Goal: Task Accomplishment & Management: Manage account settings

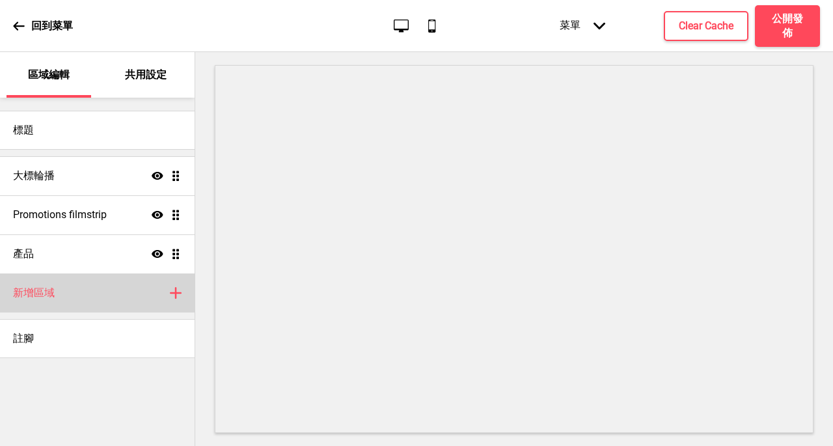
click at [89, 286] on div "新增區域 加上" at bounding box center [97, 292] width 195 height 39
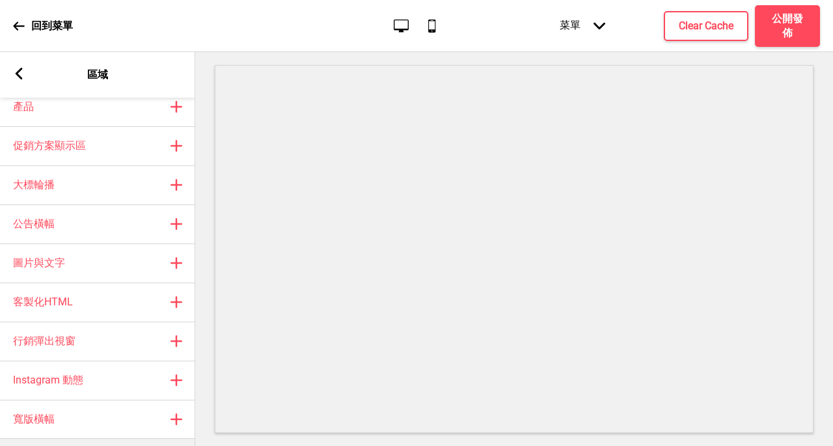
scroll to position [60, 0]
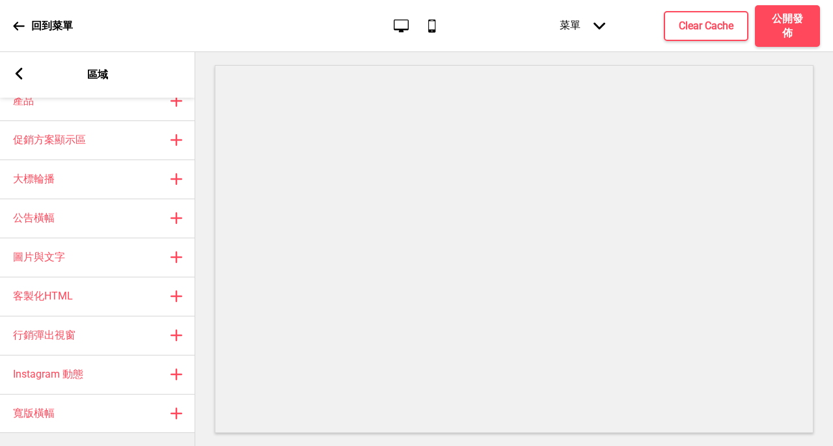
click at [21, 76] on rect at bounding box center [19, 74] width 12 height 12
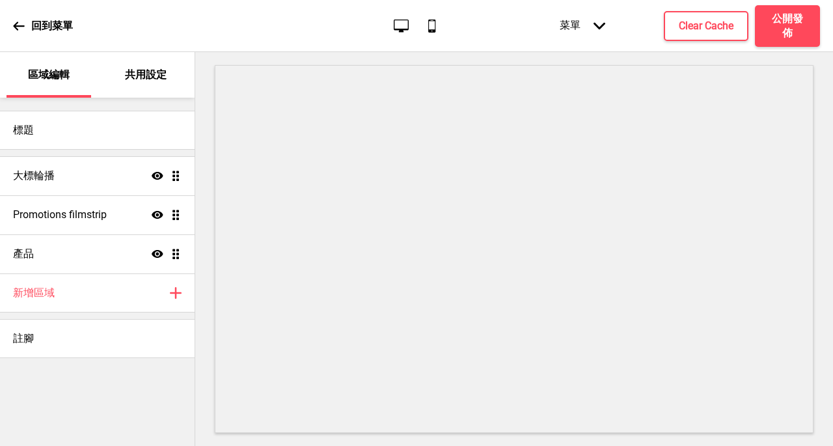
click at [166, 72] on p "共用設定" at bounding box center [146, 75] width 42 height 14
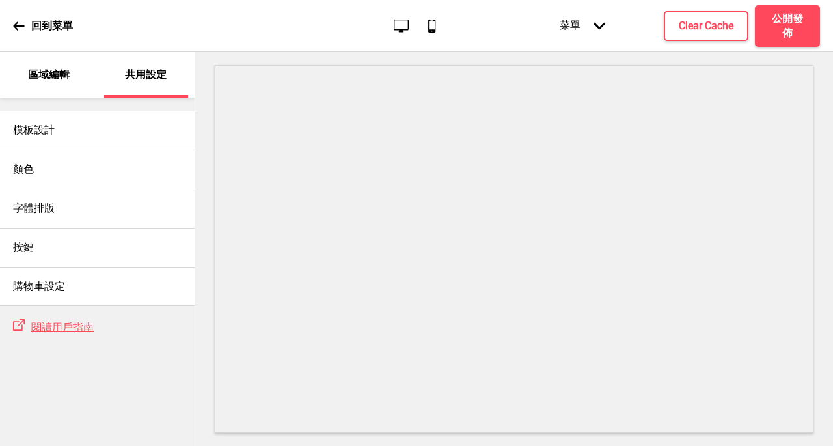
click at [14, 25] on icon at bounding box center [18, 25] width 11 height 8
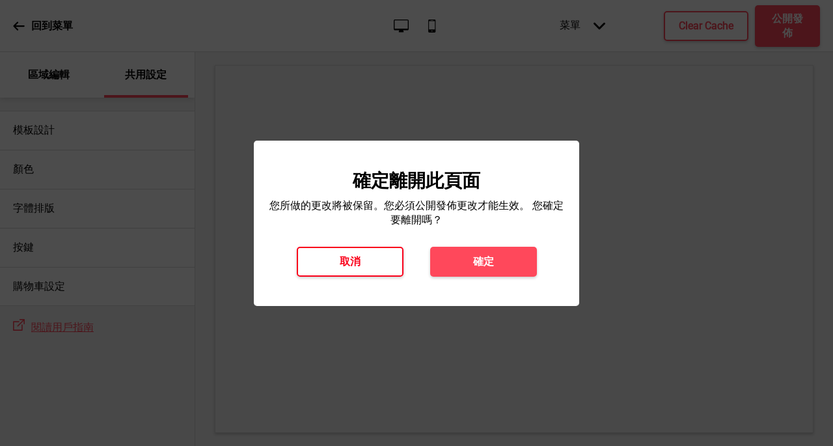
click at [348, 268] on button "取消" at bounding box center [350, 262] width 107 height 30
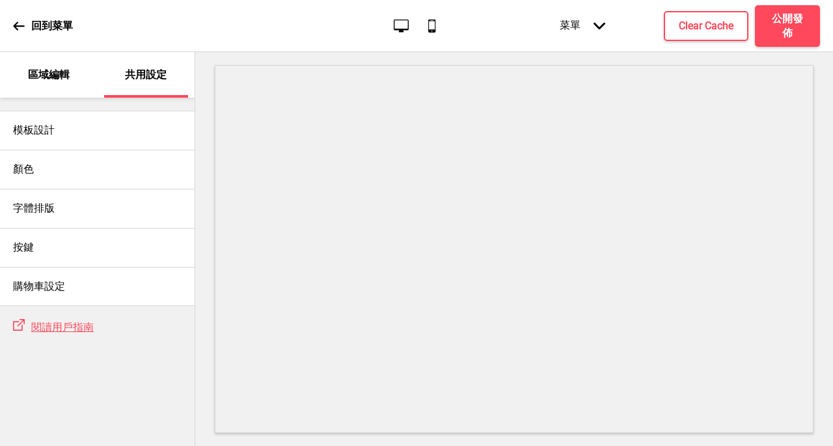
click at [65, 68] on p "區域編輯" at bounding box center [49, 75] width 42 height 14
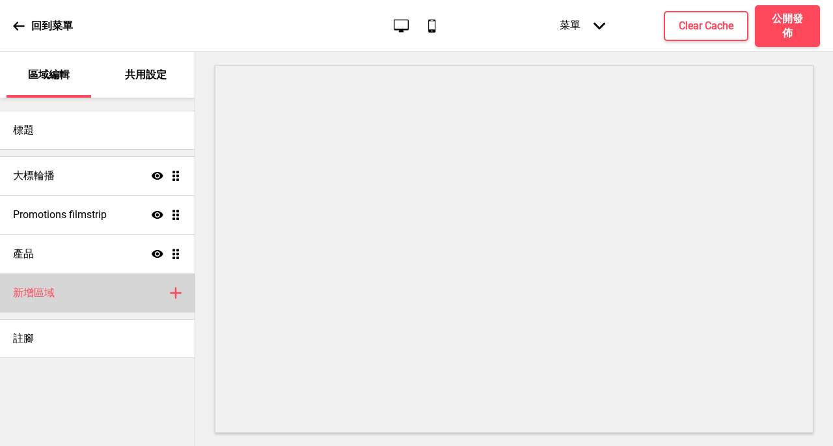
click at [176, 302] on div "新增區域 加上" at bounding box center [97, 292] width 195 height 39
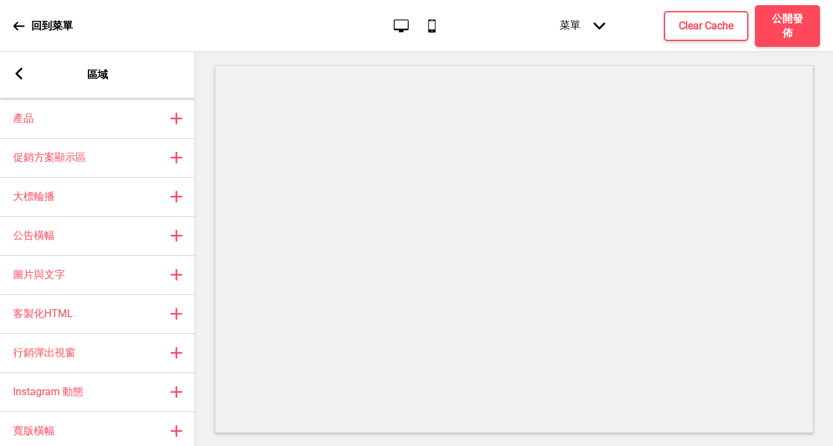
scroll to position [45, 0]
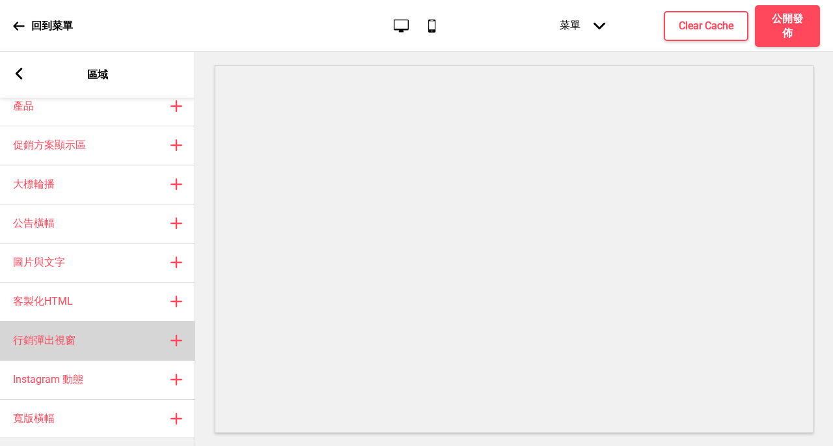
click at [121, 336] on div "行銷彈出視窗 加上" at bounding box center [97, 340] width 195 height 39
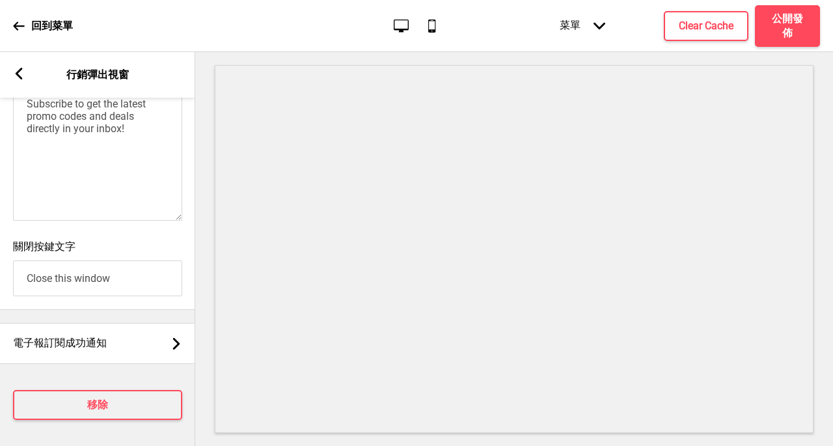
scroll to position [1009, 0]
click at [23, 70] on rect at bounding box center [19, 74] width 12 height 12
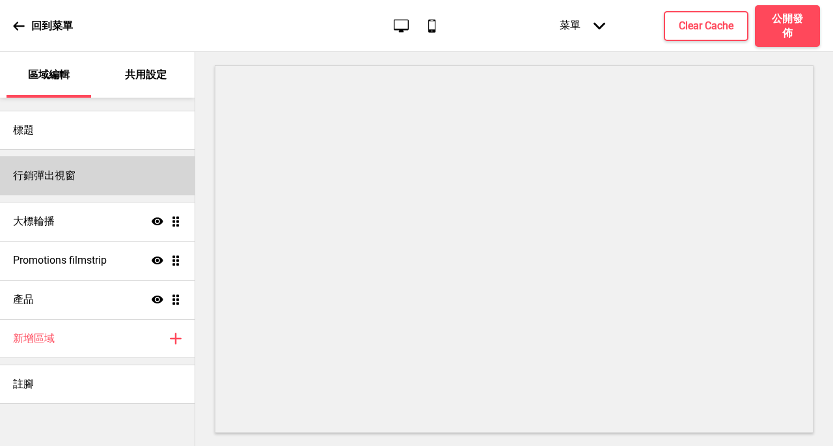
click at [92, 172] on div "行銷彈出視窗" at bounding box center [97, 175] width 195 height 39
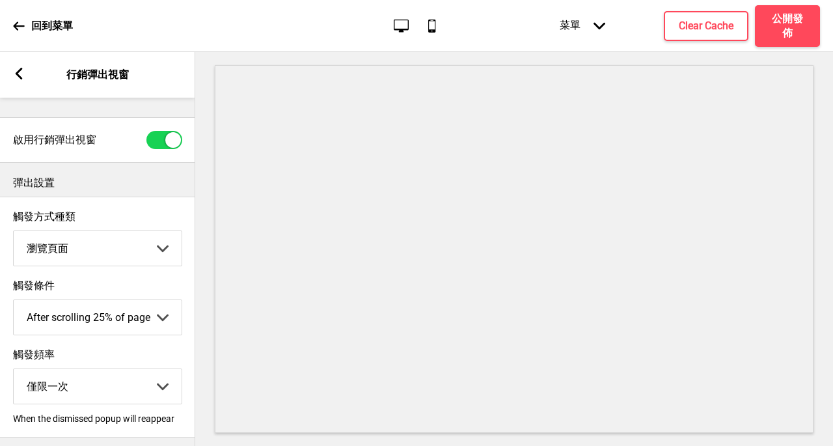
click at [22, 72] on rect at bounding box center [19, 74] width 12 height 12
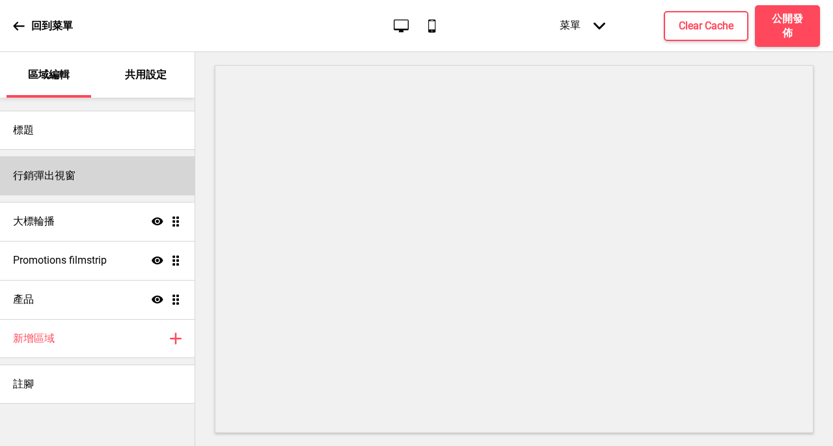
click at [98, 171] on div "行銷彈出視窗" at bounding box center [97, 175] width 195 height 39
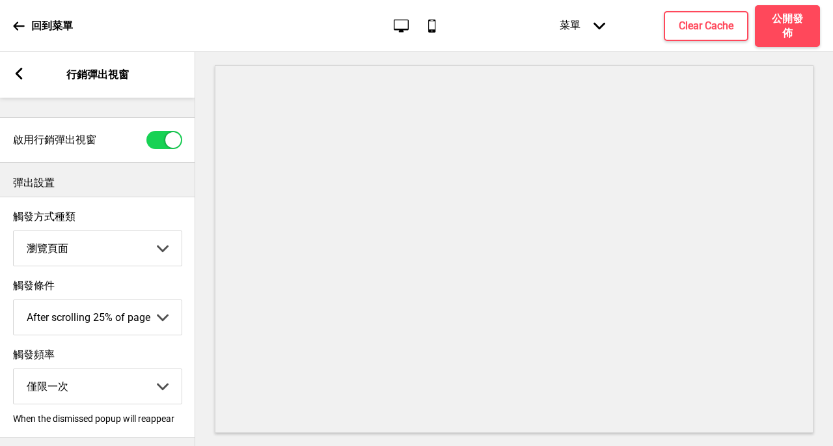
click at [165, 139] on div at bounding box center [173, 140] width 16 height 16
checkbox input "false"
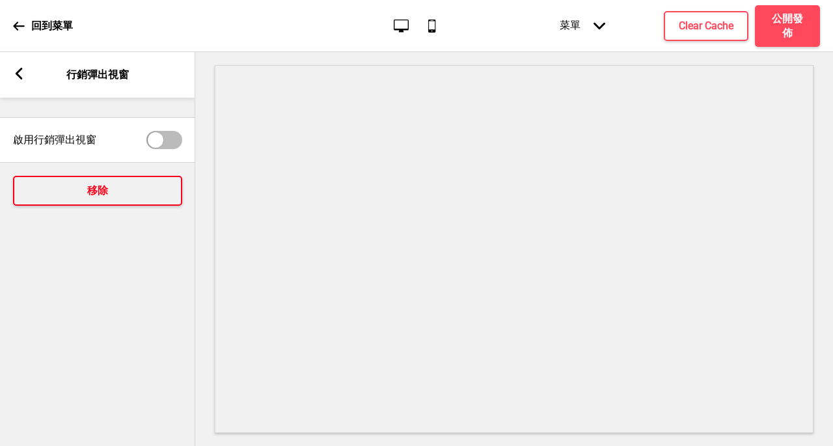
click at [137, 189] on button "移除" at bounding box center [97, 191] width 169 height 30
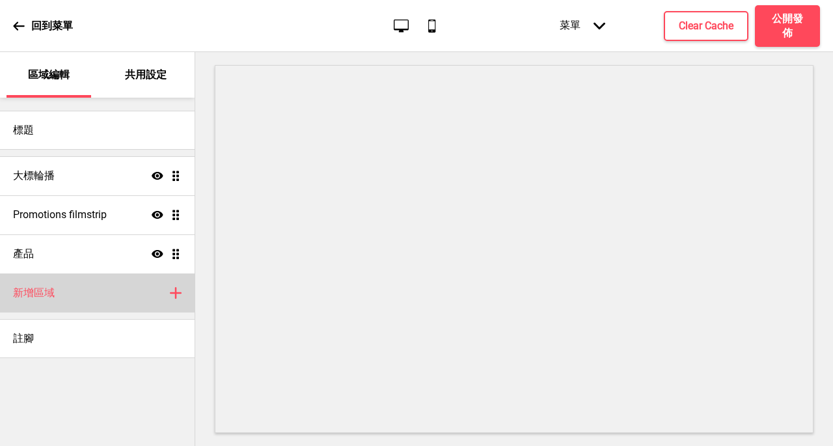
click at [178, 297] on icon "加上" at bounding box center [176, 293] width 12 height 12
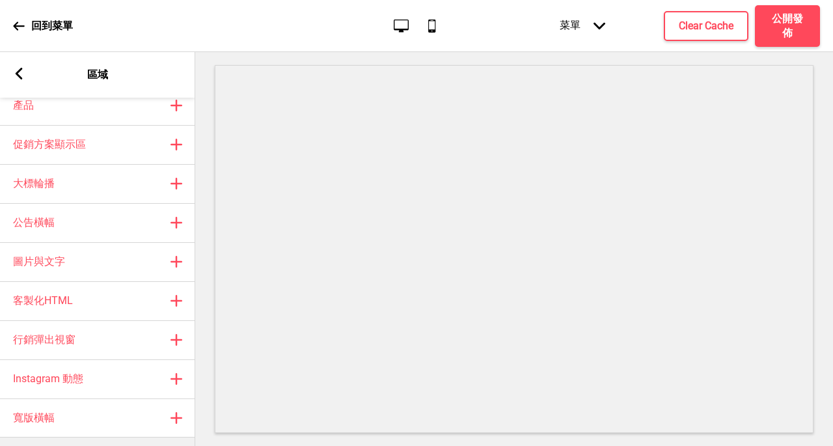
scroll to position [60, 0]
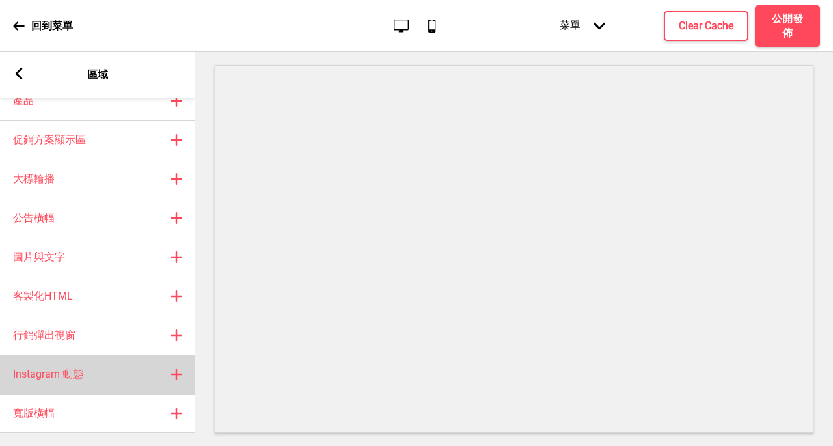
click at [108, 371] on div "Instagram 動態 加上" at bounding box center [97, 374] width 195 height 39
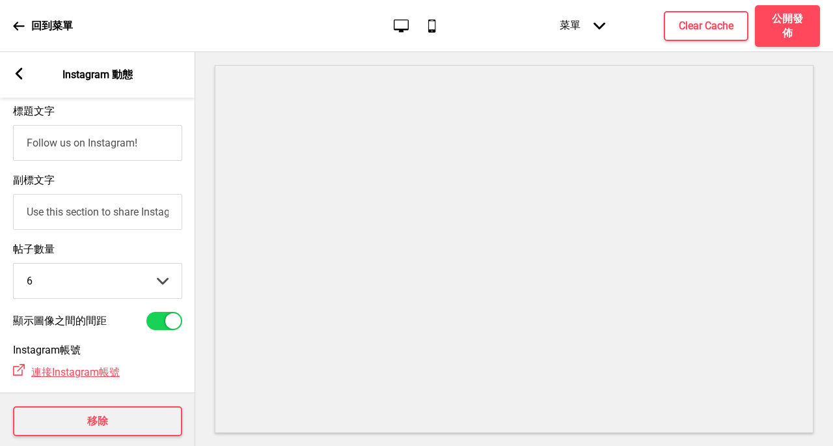
scroll to position [70, 0]
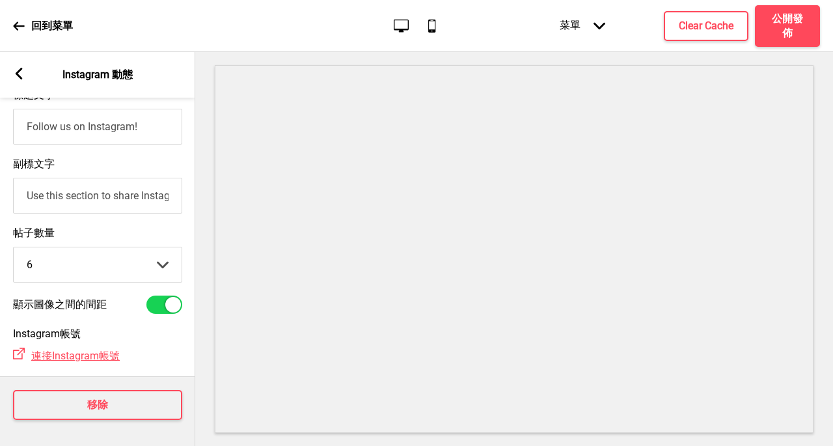
click at [20, 73] on rect at bounding box center [19, 74] width 12 height 12
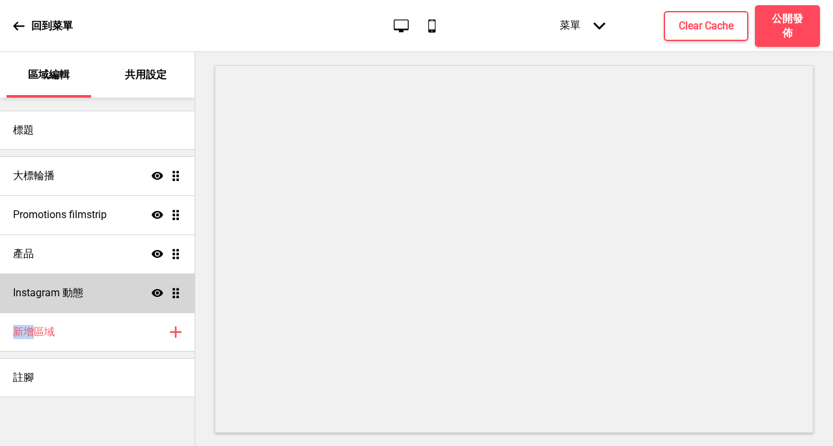
click at [103, 299] on div "Instagram 動態 顯示 拖曳" at bounding box center [97, 292] width 195 height 39
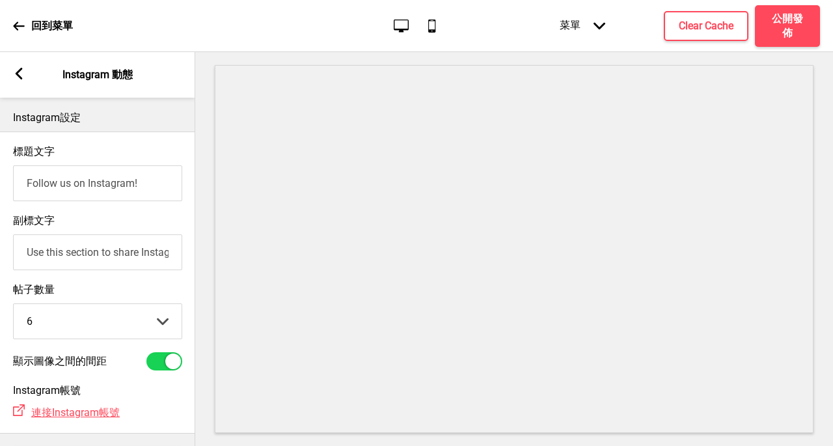
click at [184, 291] on div "帖子數量 6 6 12 箭頭down" at bounding box center [97, 311] width 195 height 69
click at [158, 370] on div at bounding box center [164, 361] width 36 height 18
click at [159, 369] on div at bounding box center [156, 361] width 16 height 16
checkbox input "true"
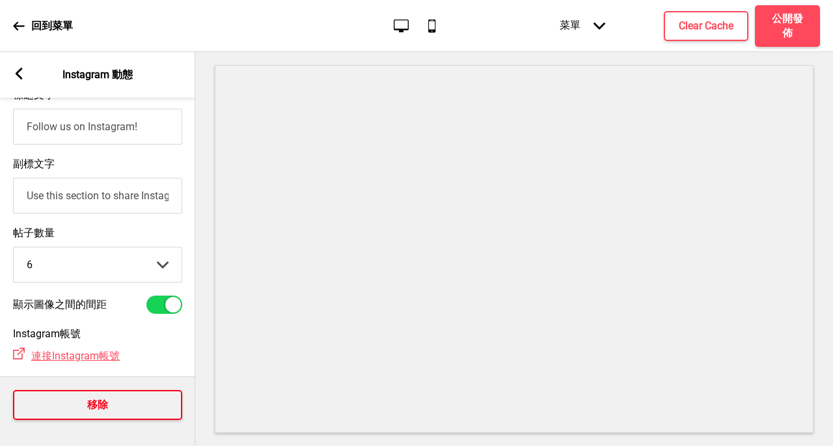
click at [135, 409] on button "移除" at bounding box center [97, 405] width 169 height 30
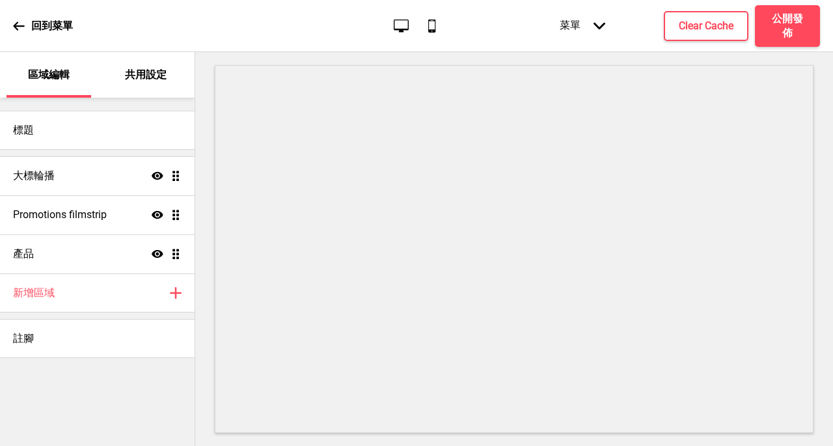
click at [592, 32] on div "菜單 箭頭down" at bounding box center [583, 26] width 72 height 40
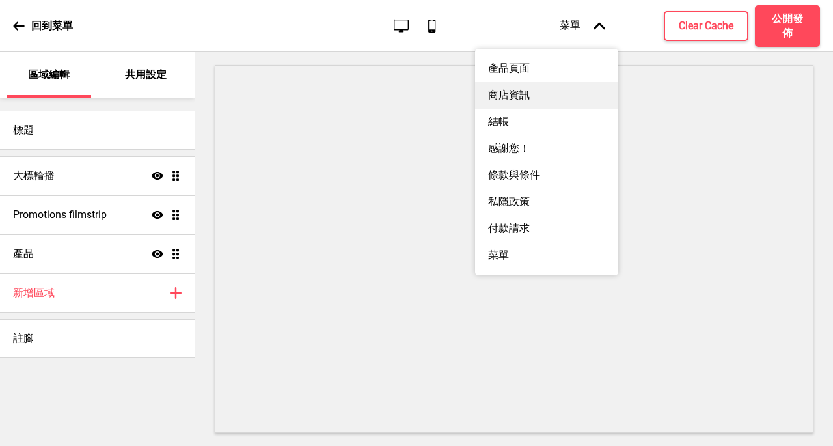
click at [519, 103] on div "商店資訊" at bounding box center [546, 95] width 143 height 27
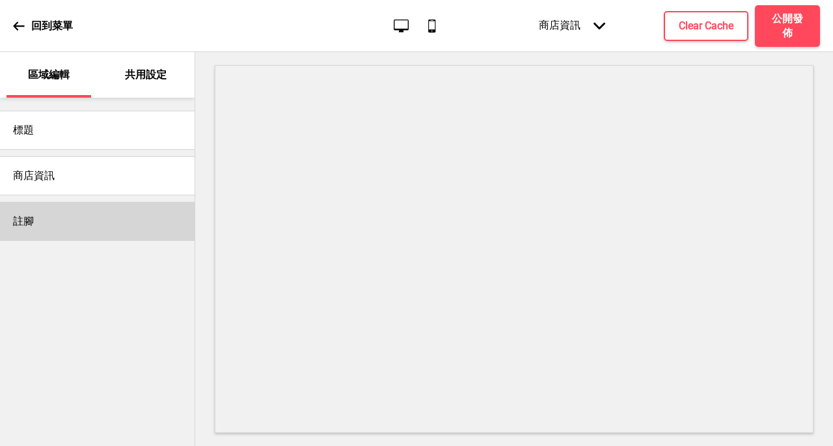
click at [51, 226] on div "註腳" at bounding box center [97, 221] width 195 height 39
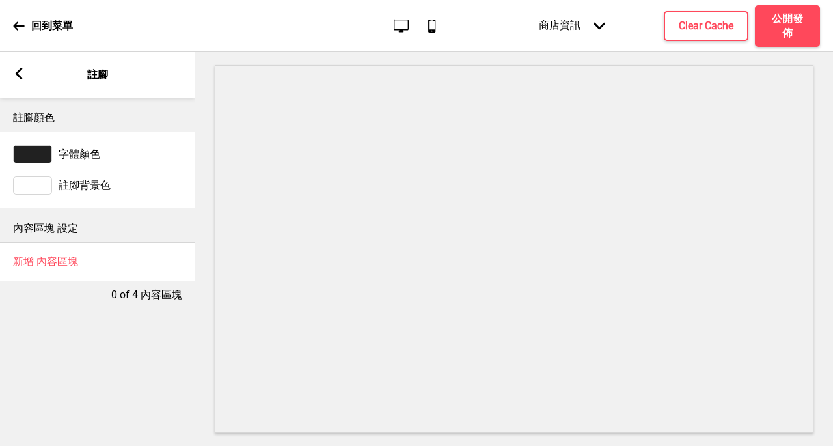
click at [0, 86] on div "箭頭left 註腳" at bounding box center [97, 75] width 195 height 46
click at [20, 79] on rect at bounding box center [19, 74] width 12 height 12
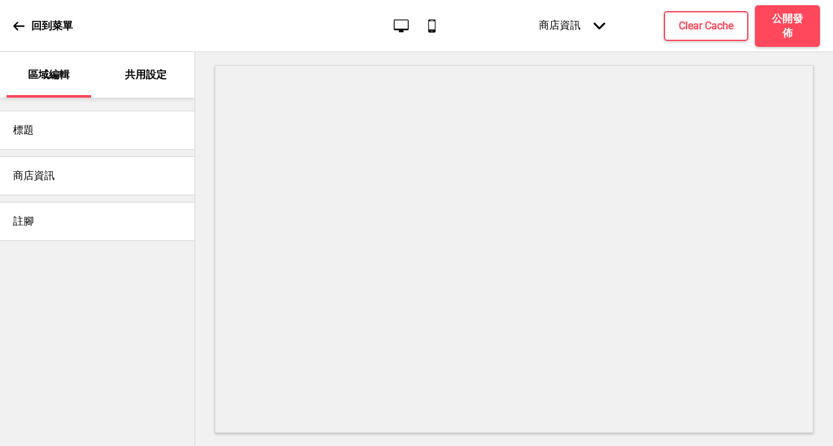
click at [26, 182] on h4 "商店資訊" at bounding box center [34, 176] width 42 height 14
click at [39, 173] on h4 "商店資訊" at bounding box center [34, 176] width 42 height 14
click at [40, 190] on div "商店資訊" at bounding box center [97, 175] width 195 height 39
click at [21, 182] on h4 "商店資訊" at bounding box center [34, 176] width 42 height 14
click at [28, 184] on div "商店資訊" at bounding box center [97, 175] width 195 height 39
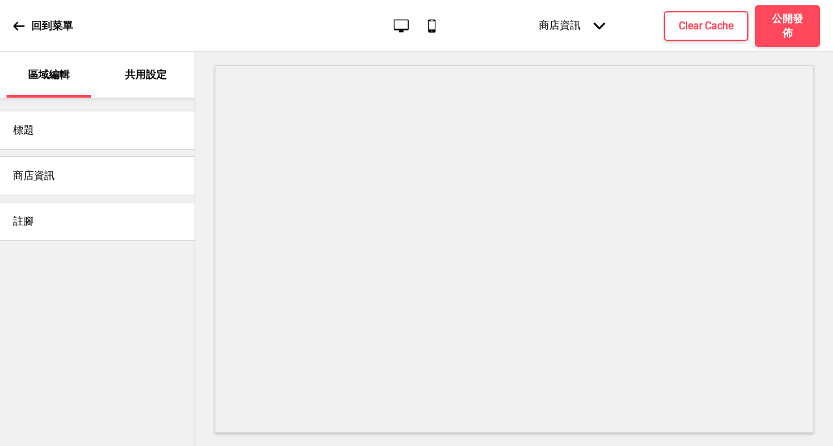
click at [26, 181] on h4 "商店資訊" at bounding box center [34, 176] width 42 height 14
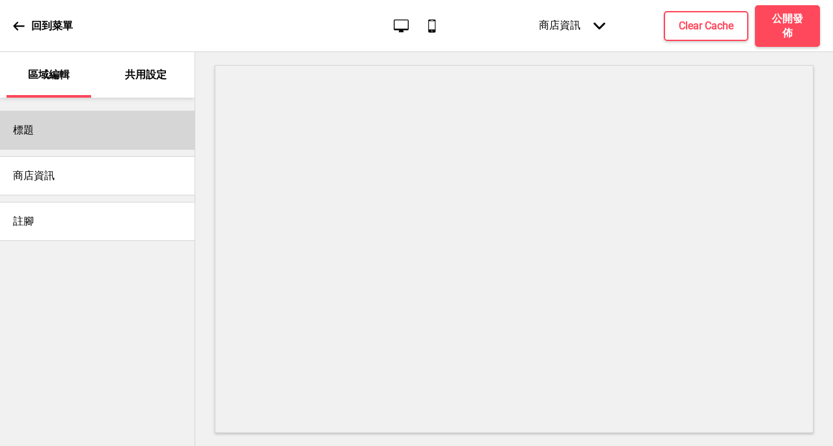
click at [34, 130] on div "標題" at bounding box center [97, 130] width 195 height 39
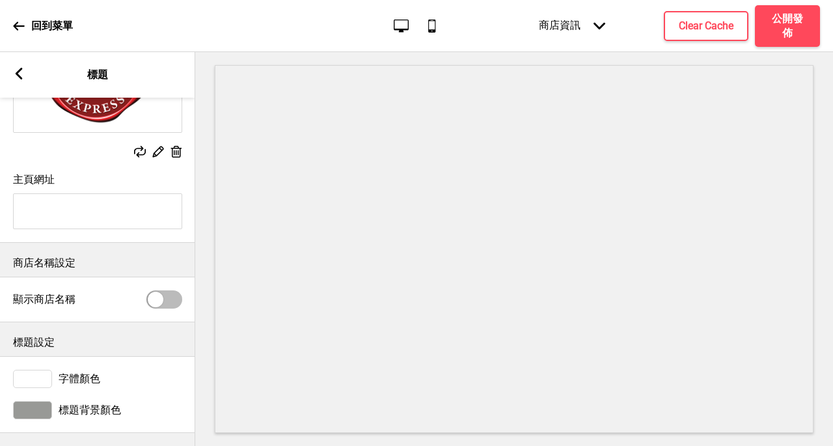
scroll to position [171, 0]
click at [20, 74] on rect at bounding box center [19, 74] width 12 height 12
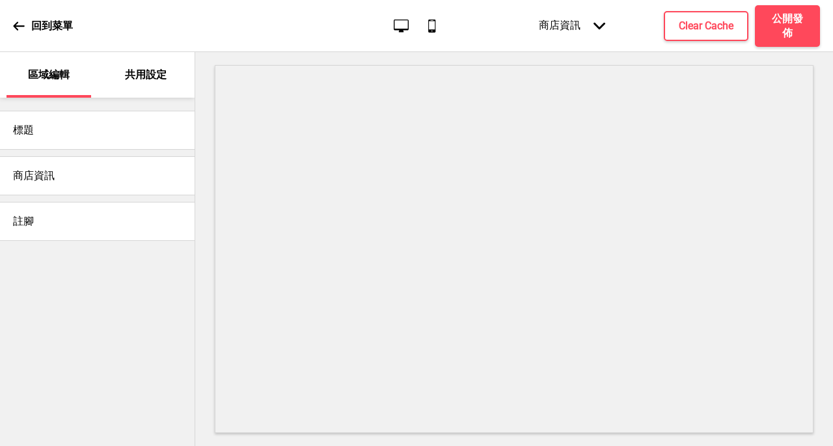
click at [561, 22] on div "商店資訊 箭頭down" at bounding box center [572, 26] width 92 height 40
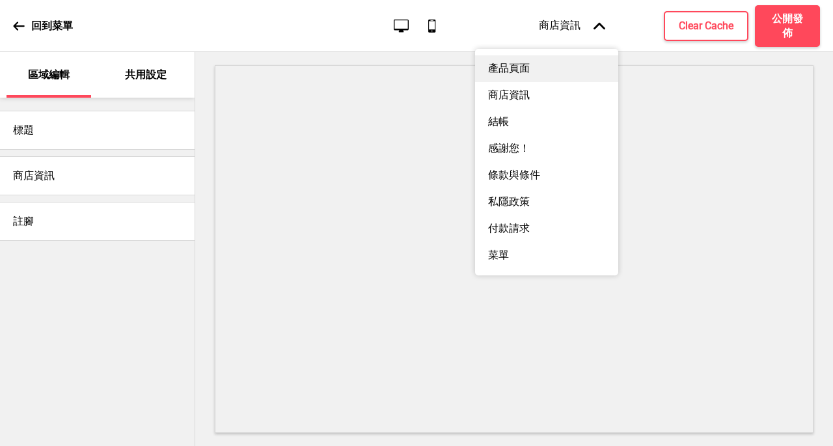
click at [535, 70] on div "產品頁面" at bounding box center [546, 68] width 143 height 27
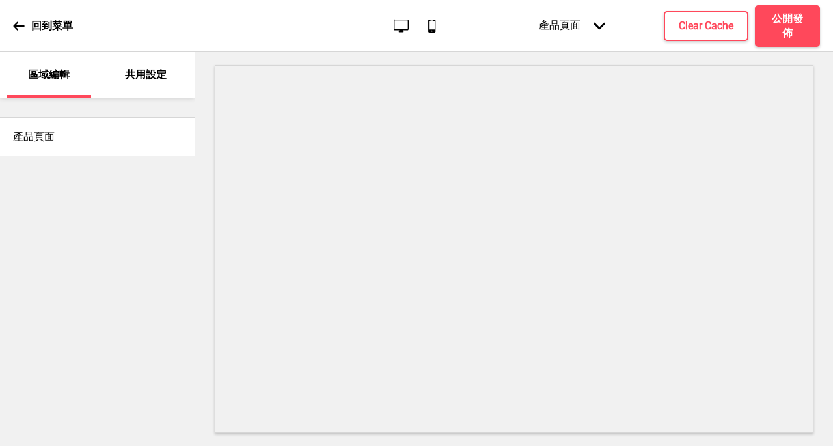
click at [17, 31] on div "回到菜單" at bounding box center [43, 25] width 60 height 35
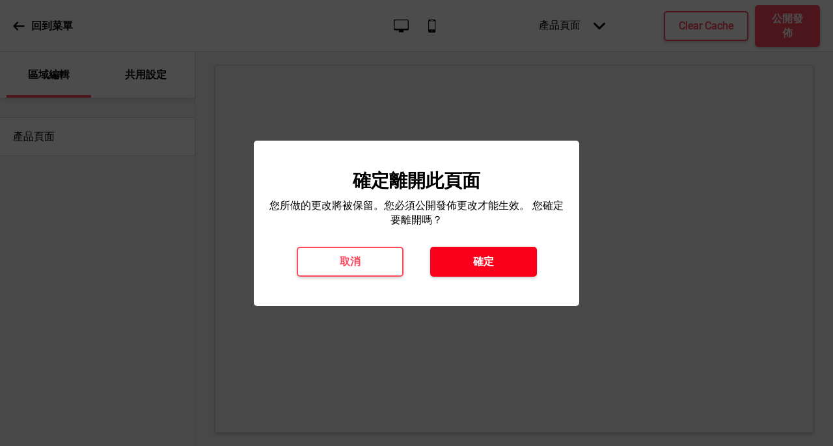
click at [489, 264] on h4 "確定" at bounding box center [483, 262] width 21 height 14
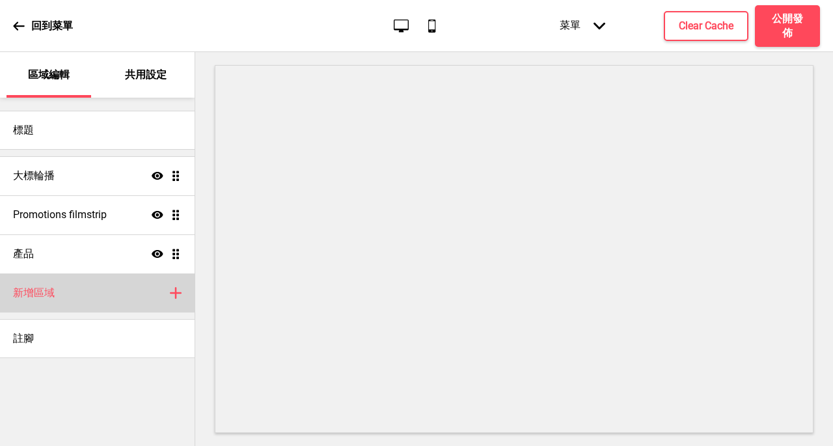
click at [165, 298] on div "新增區域 加上" at bounding box center [97, 292] width 195 height 39
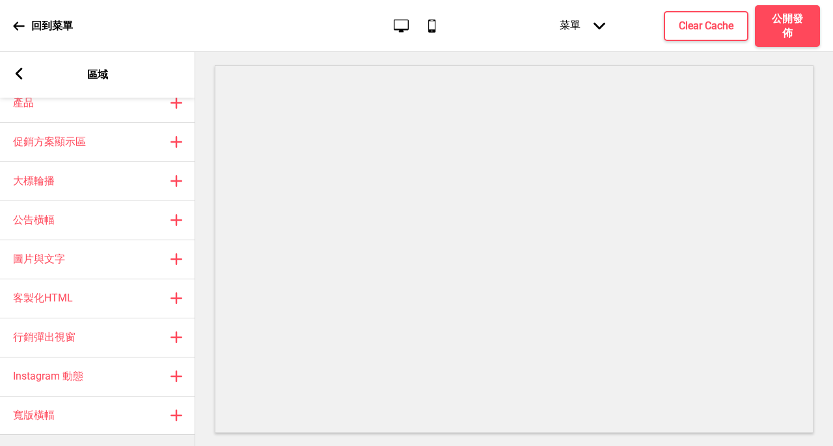
scroll to position [60, 0]
click at [23, 73] on rect at bounding box center [19, 74] width 12 height 12
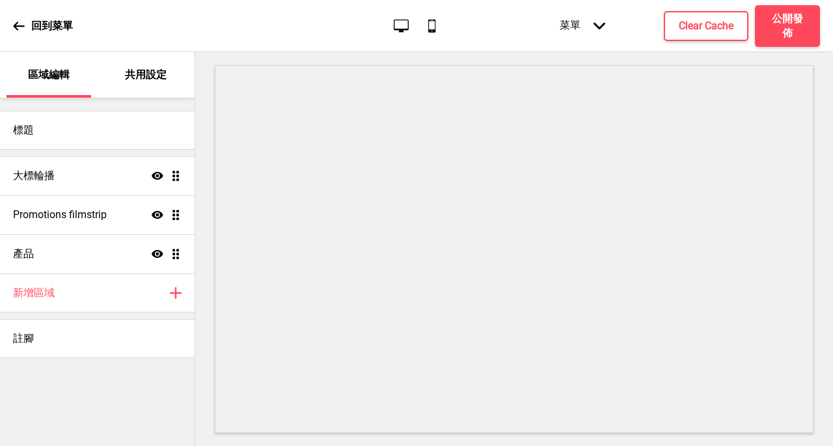
click at [146, 55] on div "共用設定" at bounding box center [146, 75] width 85 height 46
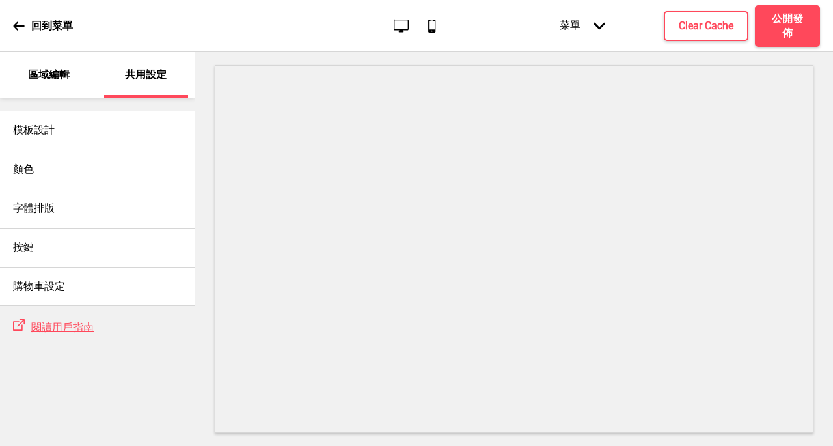
click at [14, 25] on icon at bounding box center [18, 25] width 11 height 8
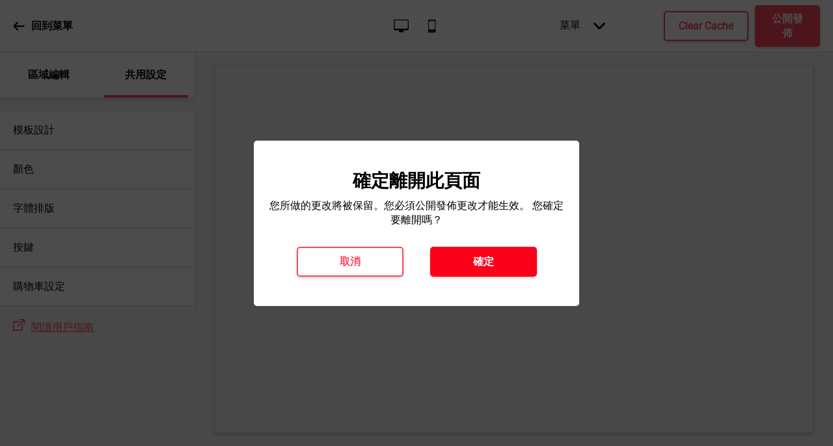
click at [506, 247] on button "確定" at bounding box center [483, 262] width 107 height 30
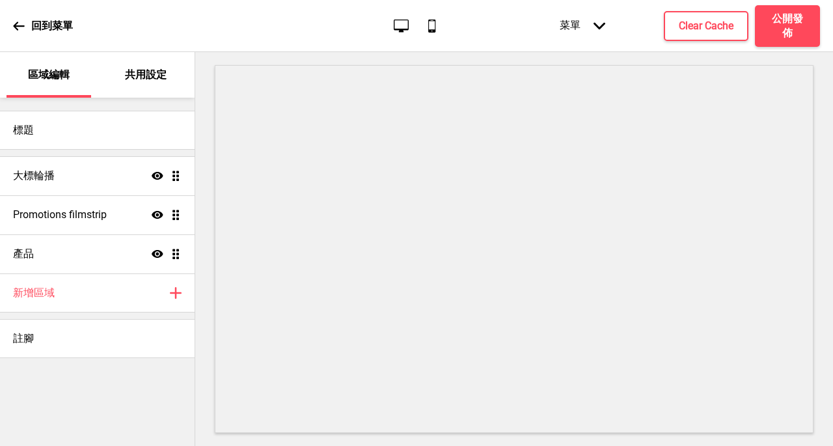
click at [407, 25] on icon at bounding box center [401, 25] width 15 height 13
